Goal: Task Accomplishment & Management: Manage account settings

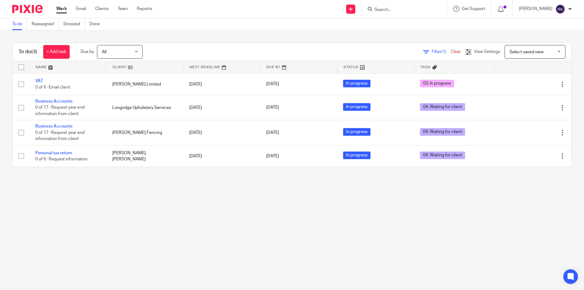
click at [404, 12] on input "Search" at bounding box center [401, 9] width 55 height 5
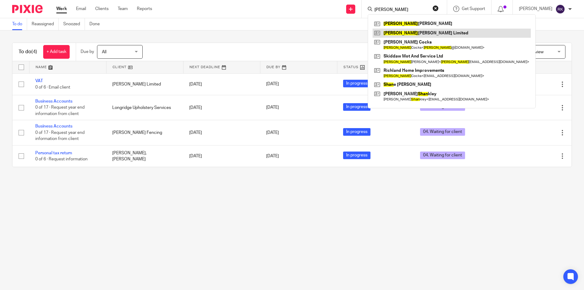
type input "shaun"
click at [409, 34] on link at bounding box center [451, 33] width 158 height 9
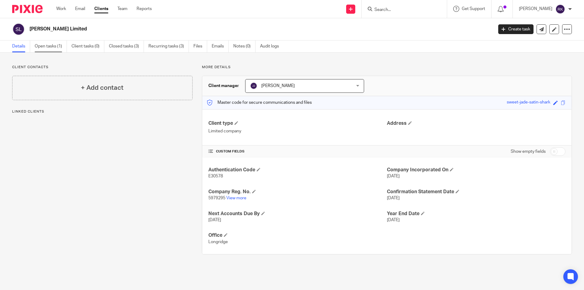
click at [51, 43] on link "Open tasks (1)" at bounding box center [51, 46] width 32 height 12
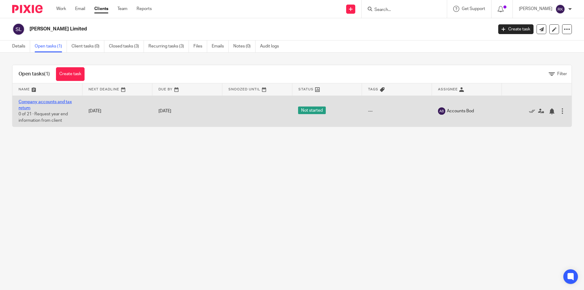
click at [54, 101] on link "Company accounts and tax return" at bounding box center [45, 105] width 53 height 10
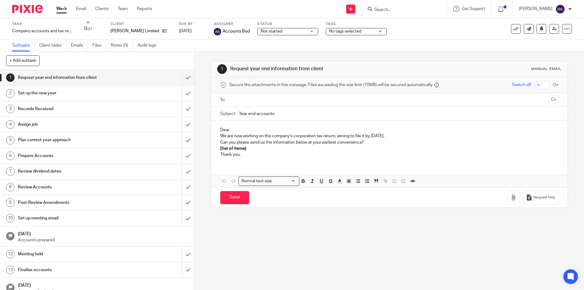
click at [334, 29] on span "No tags selected" at bounding box center [345, 31] width 32 height 4
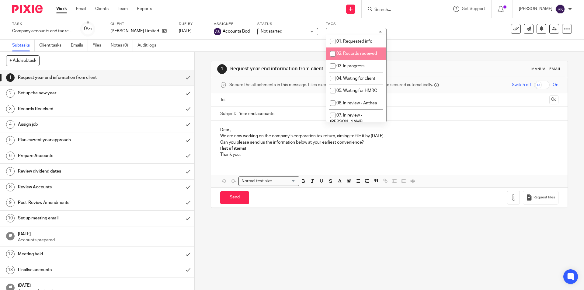
click at [339, 54] on span "02. Records received" at bounding box center [356, 53] width 40 height 4
checkbox input "true"
click at [410, 37] on div "Task Company accounts and tax return Save Company accounts and tax return 0 /21…" at bounding box center [292, 28] width 584 height 21
